Goal: Information Seeking & Learning: Check status

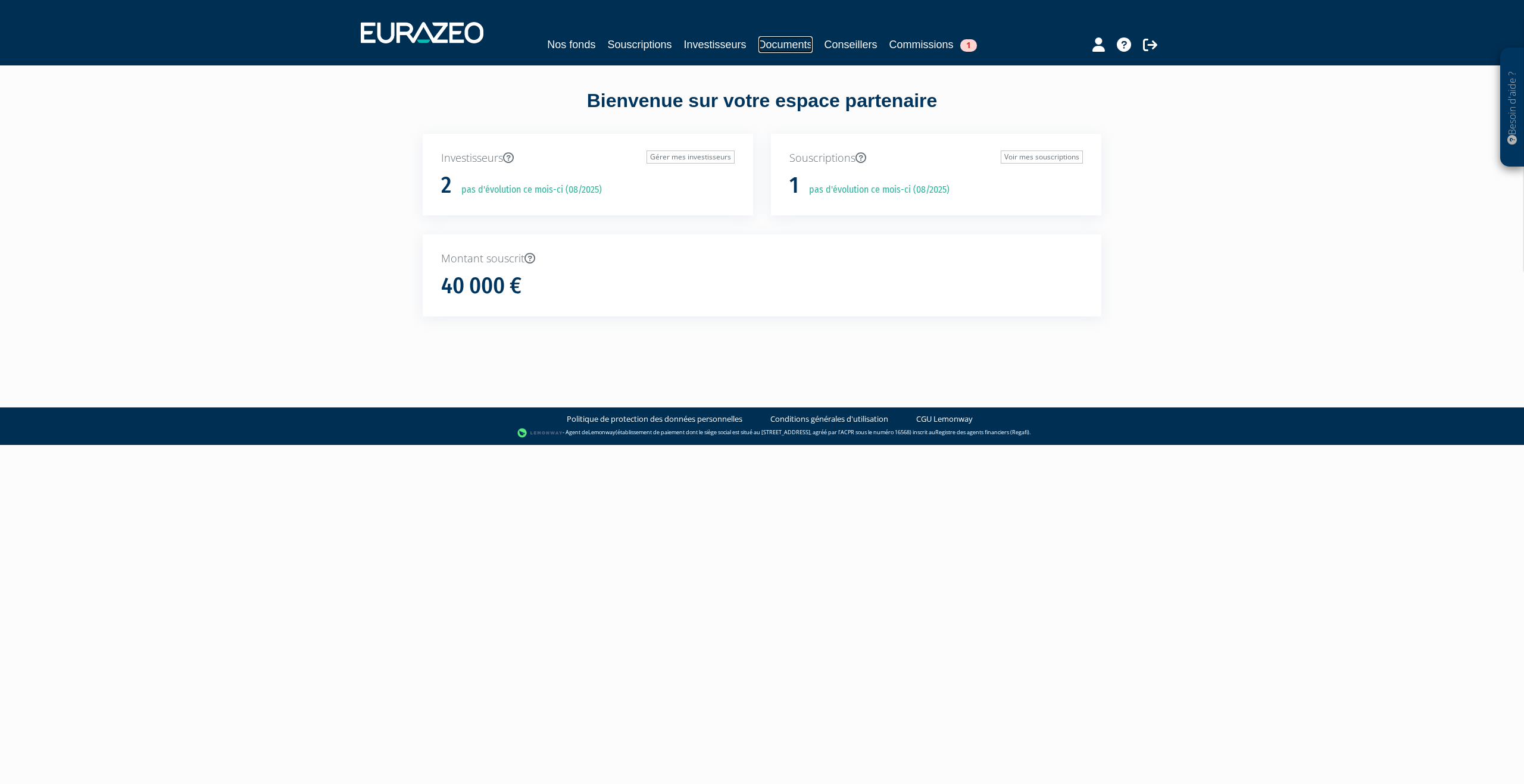
click at [778, 39] on link "Documents" at bounding box center [785, 44] width 54 height 16
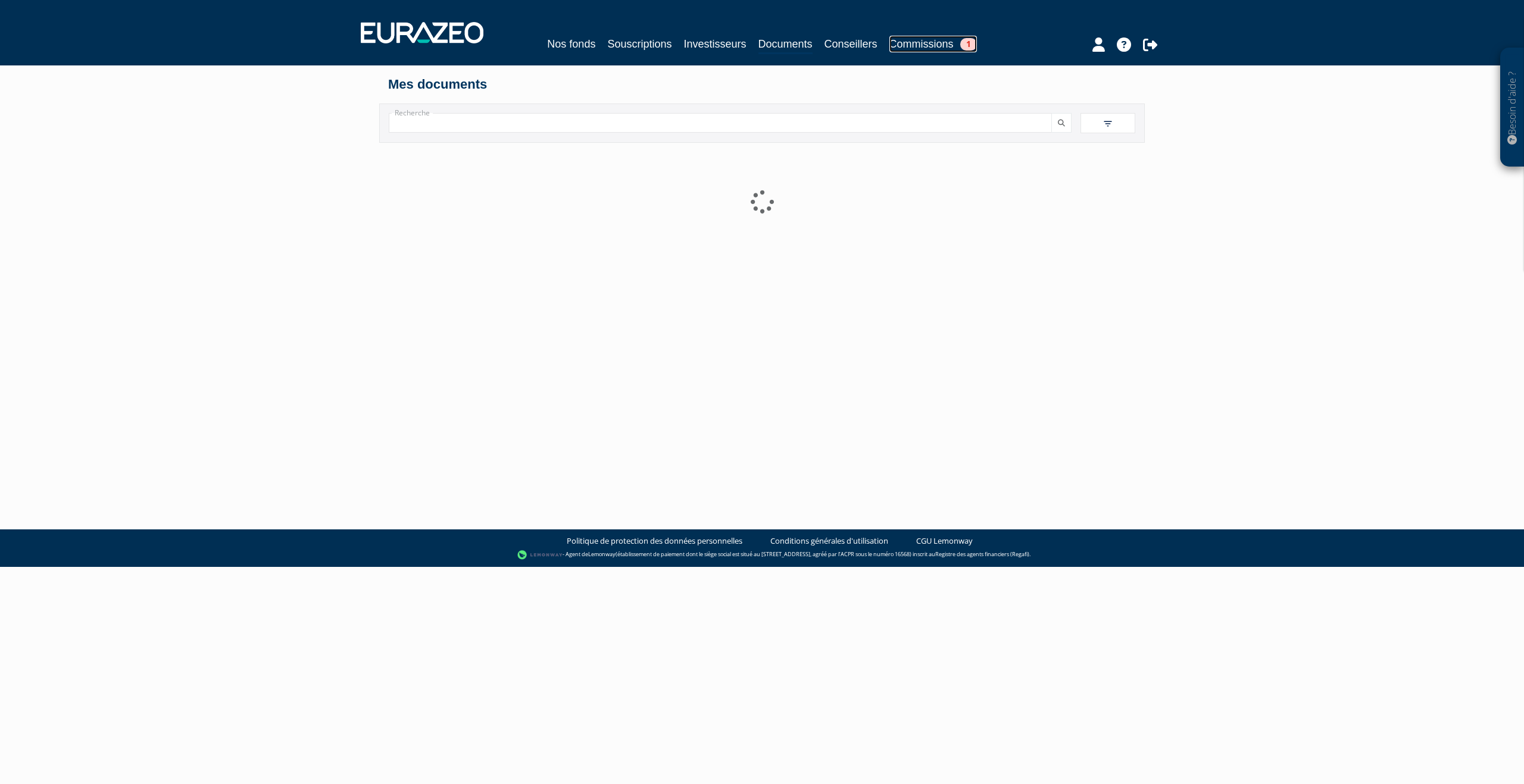
click at [938, 45] on link "Commissions 1" at bounding box center [933, 44] width 88 height 16
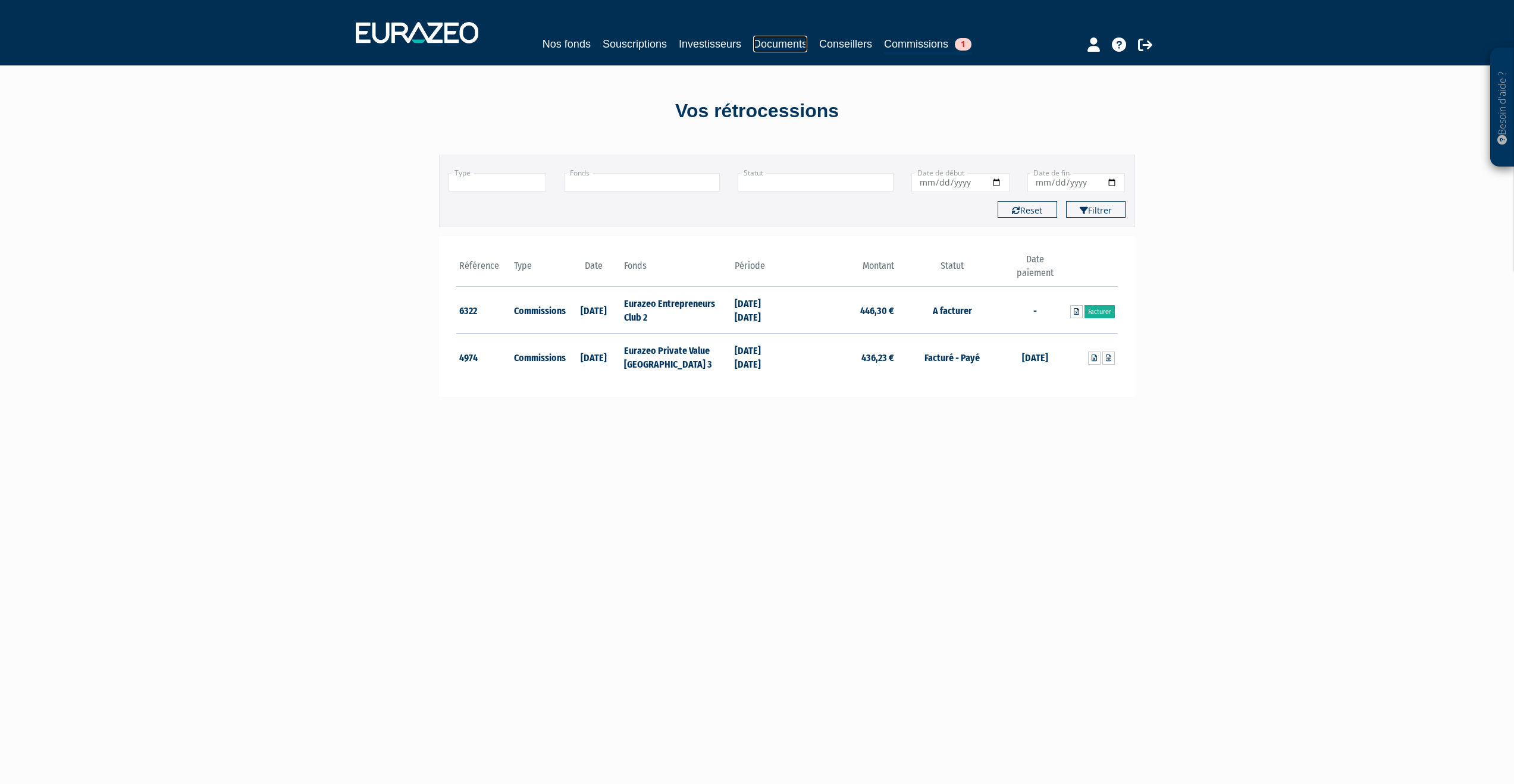
click at [772, 44] on link "Documents" at bounding box center [780, 44] width 54 height 16
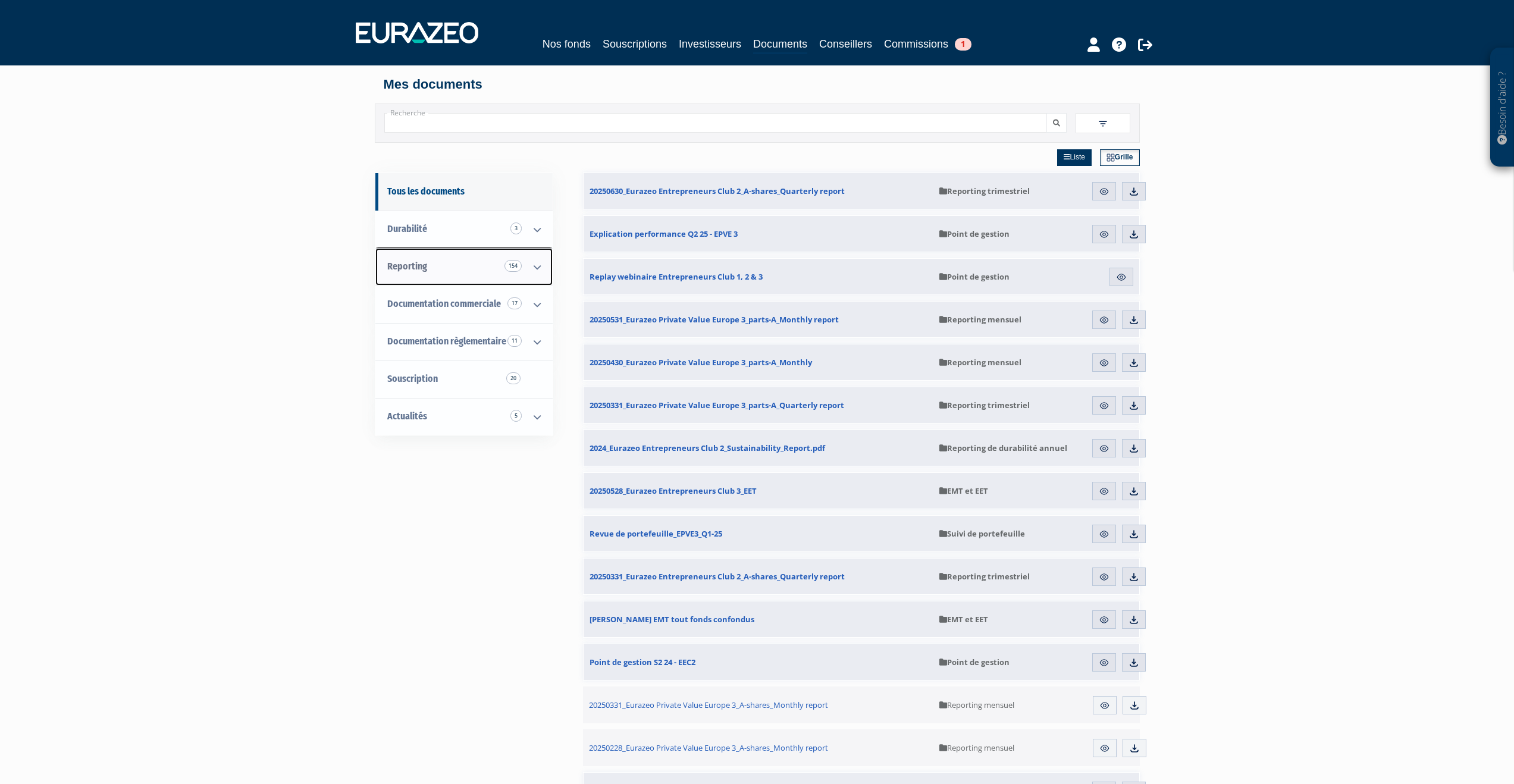
click at [428, 271] on link "Reporting 154" at bounding box center [464, 267] width 177 height 38
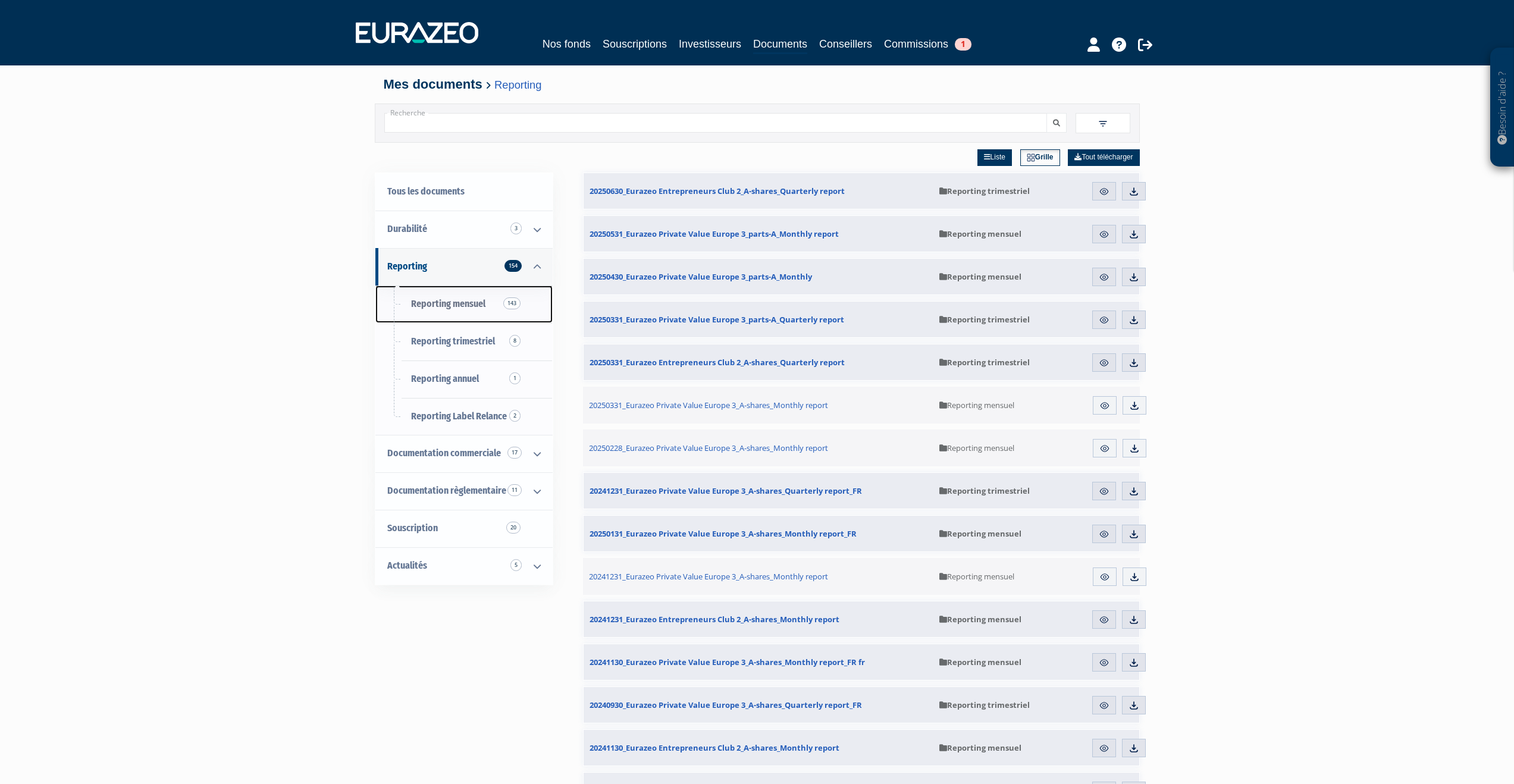
click at [433, 301] on span "Reporting mensuel 143" at bounding box center [448, 304] width 74 height 12
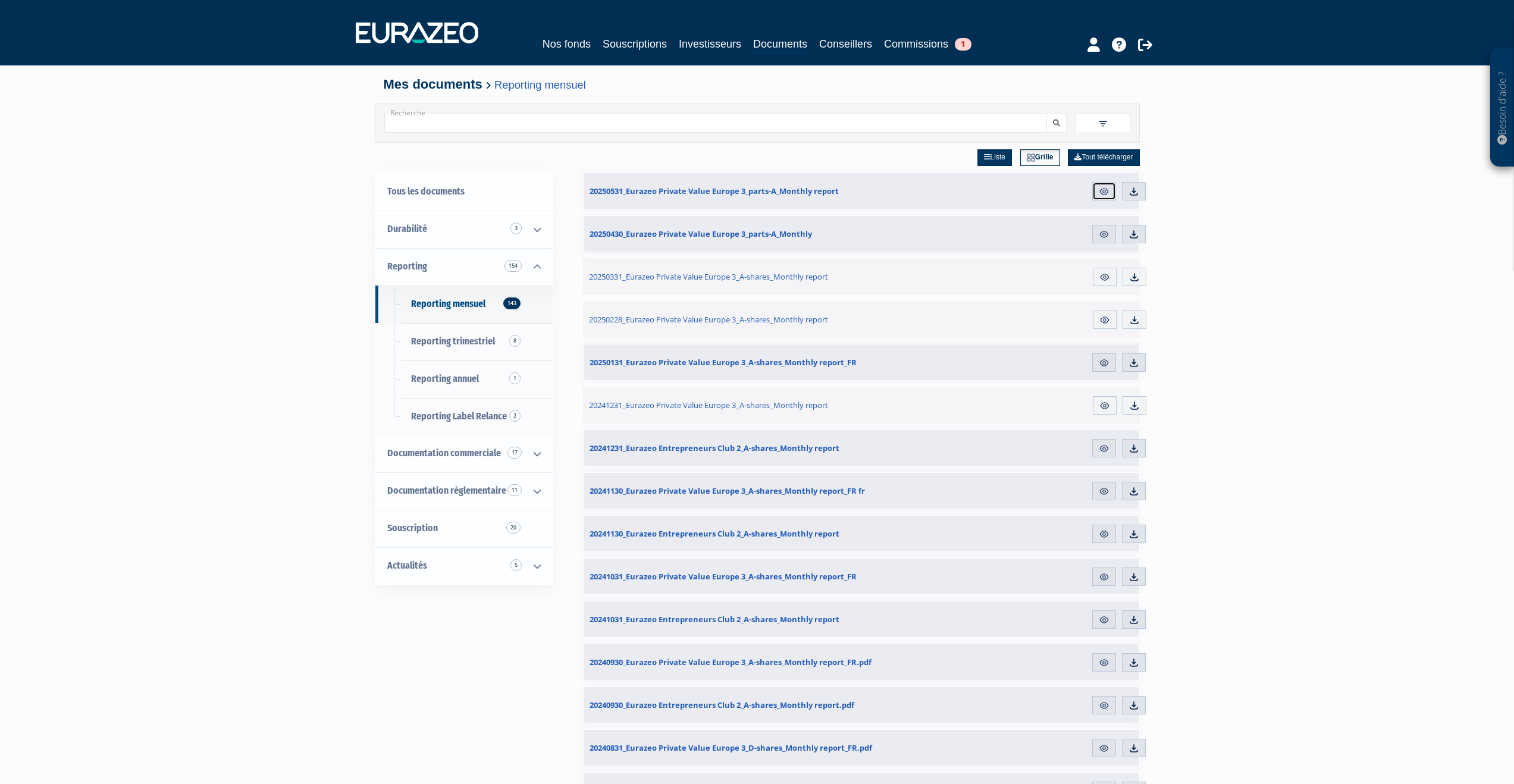
click at [1111, 189] on link "Aperçu" at bounding box center [1103, 191] width 24 height 19
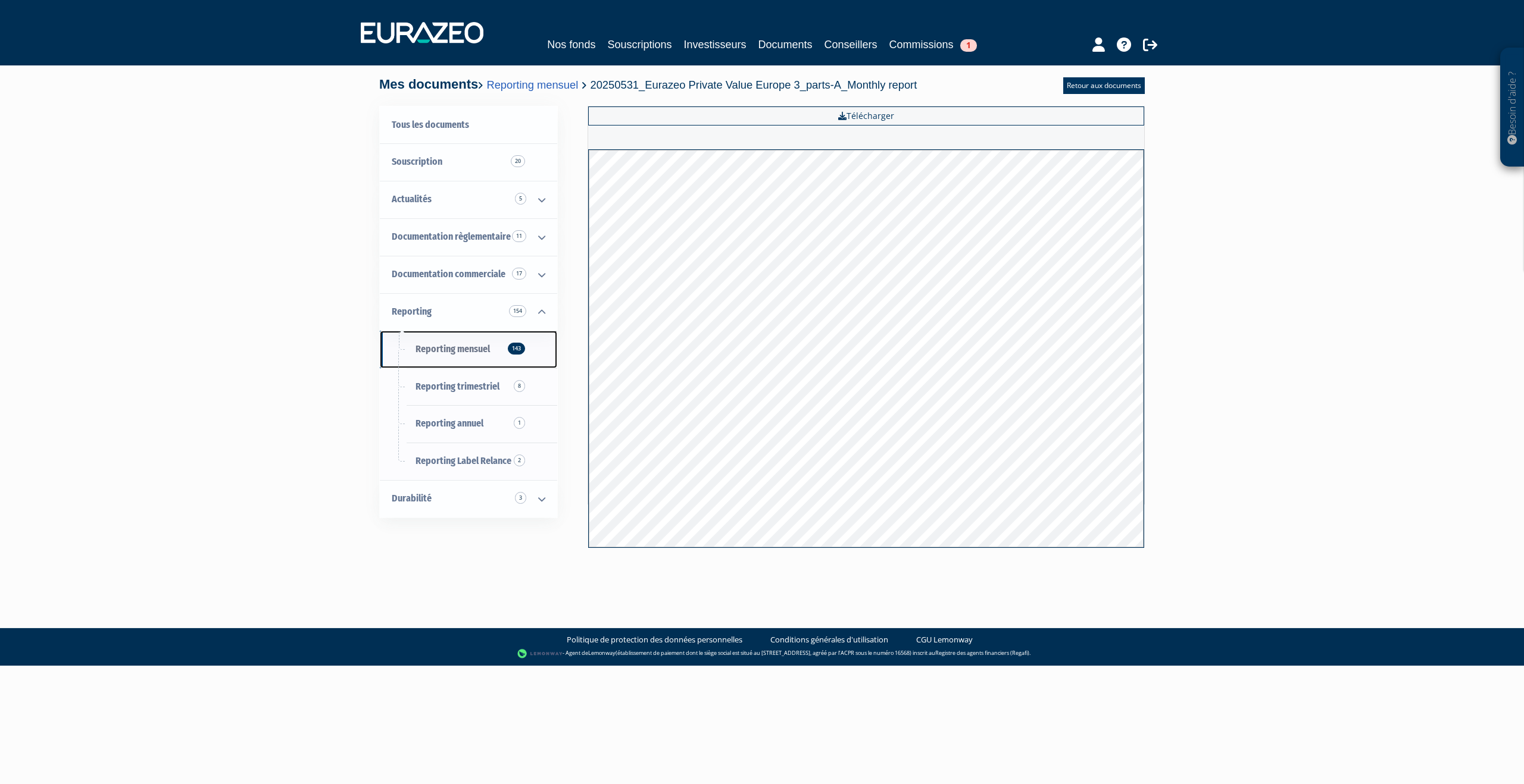
click at [461, 350] on span "Reporting mensuel 143" at bounding box center [453, 349] width 74 height 12
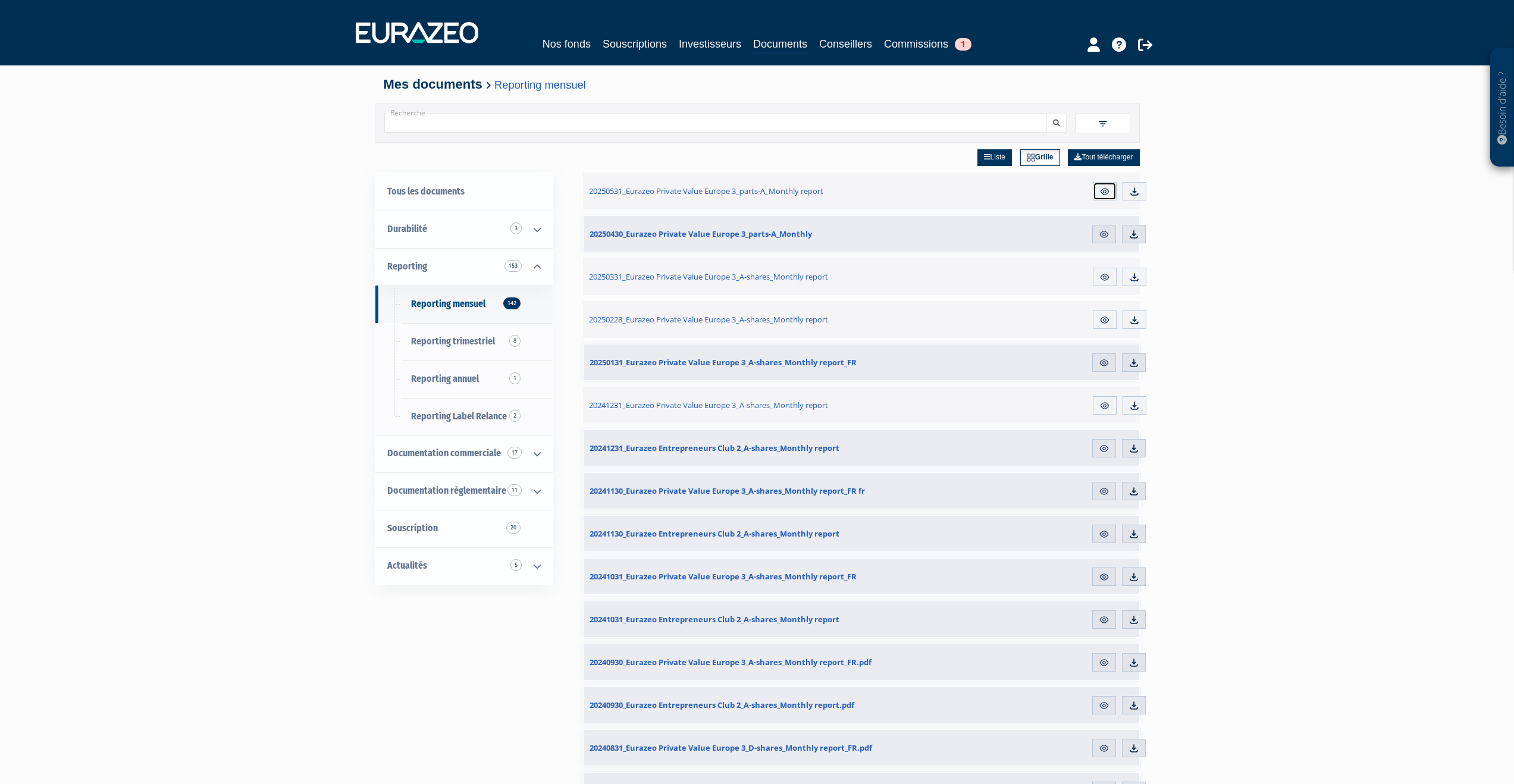
click at [1106, 194] on img at bounding box center [1105, 192] width 11 height 11
